Goal: Use online tool/utility: Utilize a website feature to perform a specific function

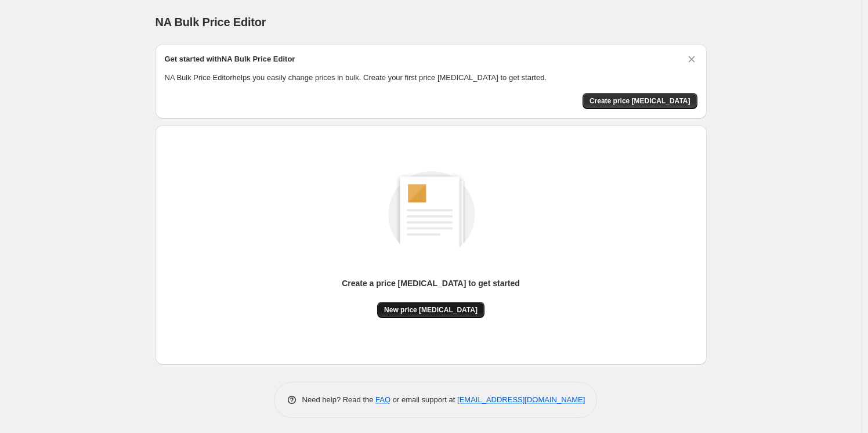
click at [430, 313] on span "New price change job" at bounding box center [430, 309] width 93 height 9
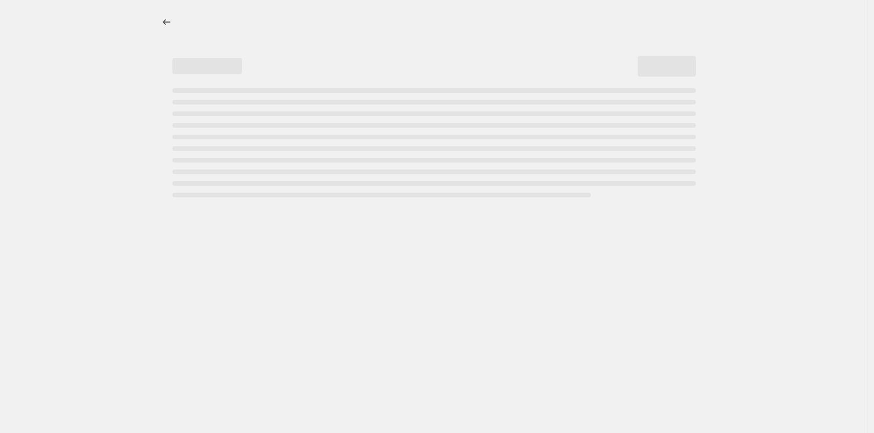
select select "percentage"
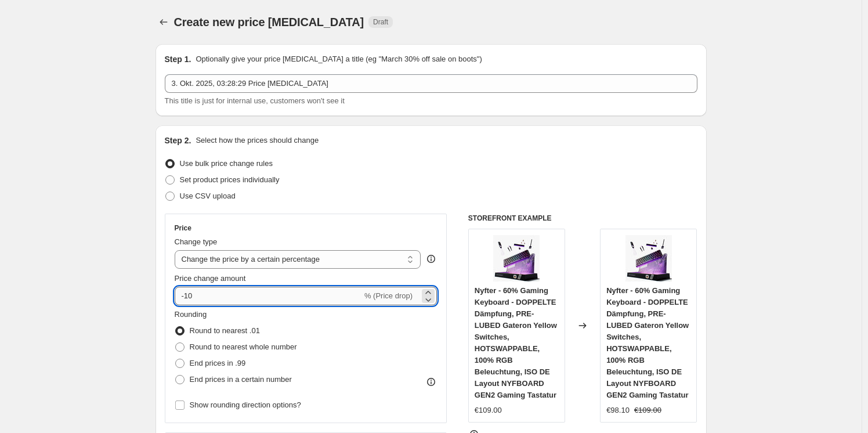
click at [248, 291] on input "-10" at bounding box center [268, 296] width 187 height 19
type input "-1"
type input "-25"
click at [388, 185] on div "Set product prices individually" at bounding box center [431, 180] width 533 height 16
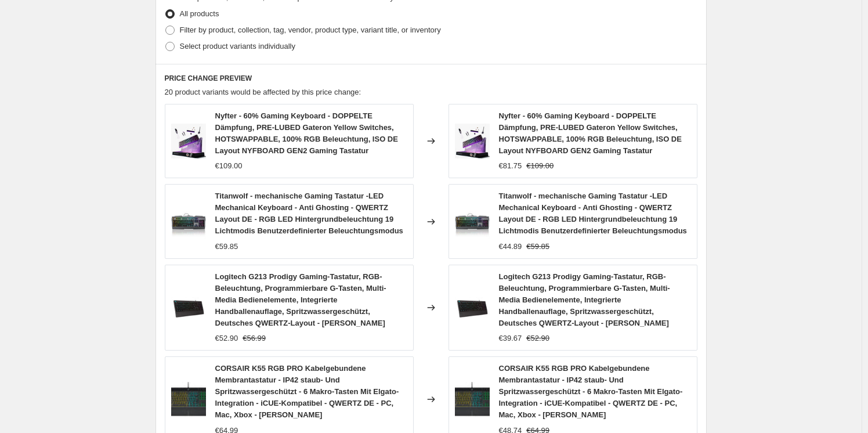
scroll to position [884, 0]
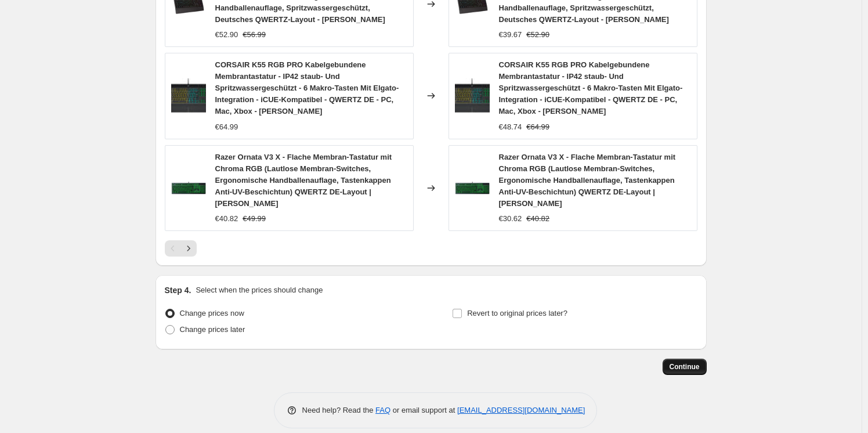
click at [694, 362] on span "Continue" at bounding box center [685, 366] width 30 height 9
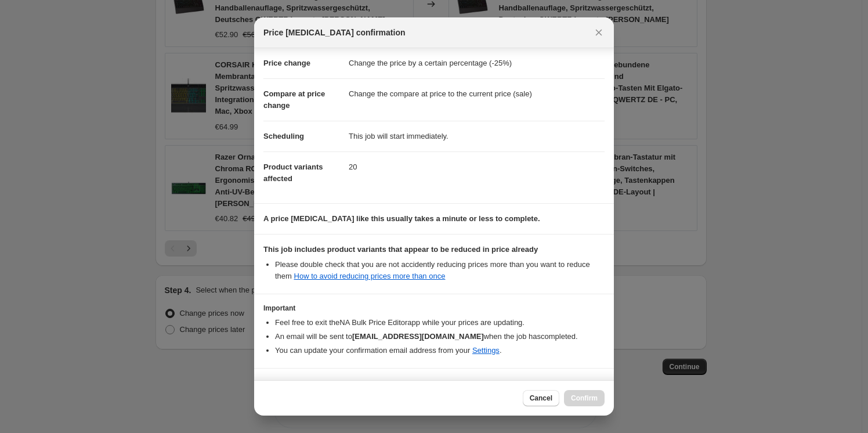
scroll to position [55, 0]
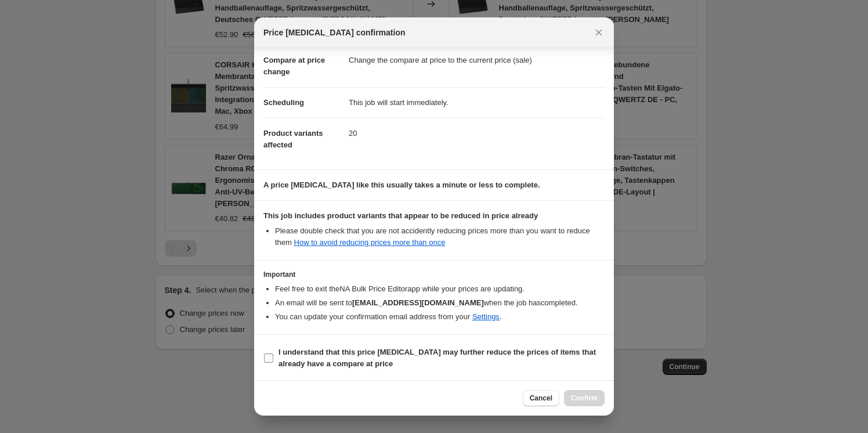
click at [410, 355] on b "I understand that this price change job may further reduce the prices of items …" at bounding box center [437, 358] width 317 height 20
click at [273, 355] on input "I understand that this price change job may further reduce the prices of items …" at bounding box center [268, 357] width 9 height 9
checkbox input "true"
click at [580, 394] on span "Confirm" at bounding box center [584, 397] width 27 height 9
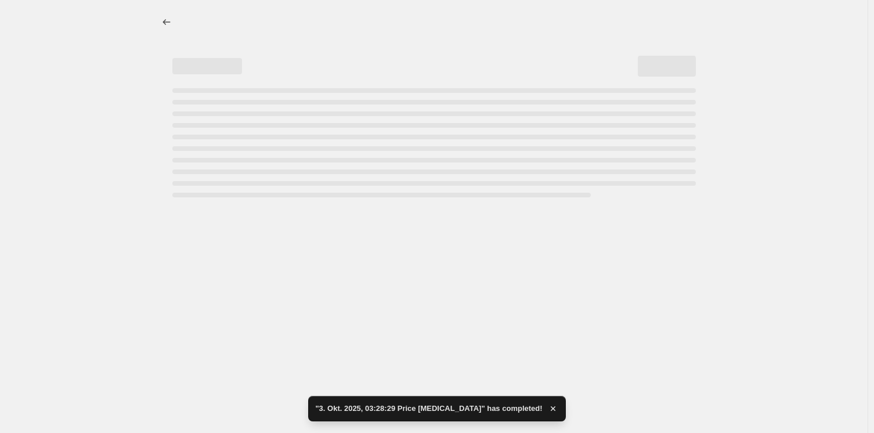
select select "percentage"
